Goal: Transaction & Acquisition: Subscribe to service/newsletter

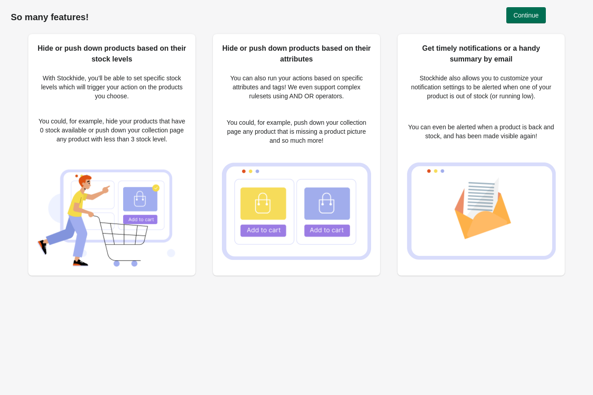
click at [532, 14] on span "Continue" at bounding box center [525, 15] width 25 height 7
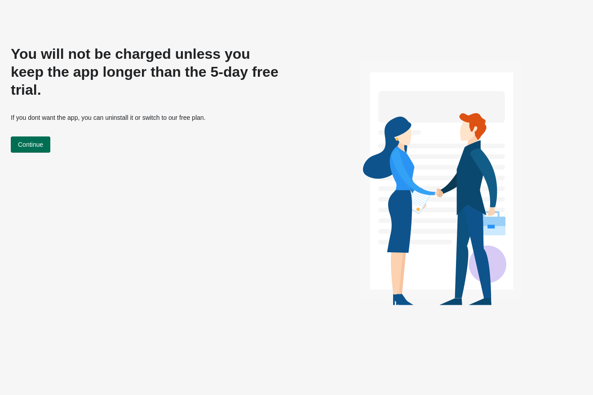
click at [21, 136] on button "Continue" at bounding box center [31, 144] width 40 height 16
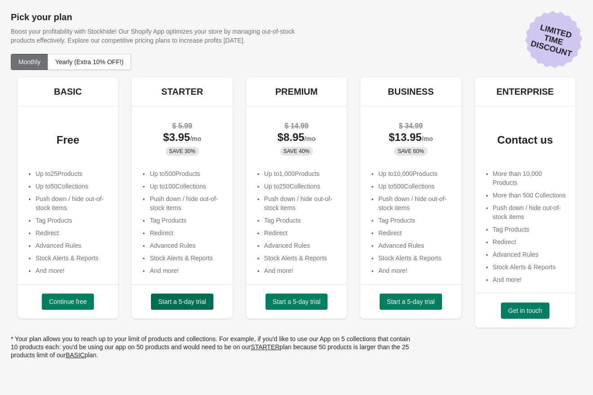
click at [166, 295] on button "Start a 5-day trial" at bounding box center [182, 302] width 62 height 16
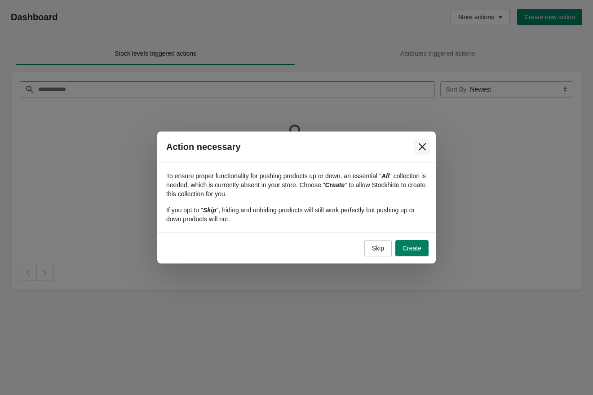
click at [427, 143] on button "Close" at bounding box center [422, 147] width 16 height 16
